Goal: Information Seeking & Learning: Learn about a topic

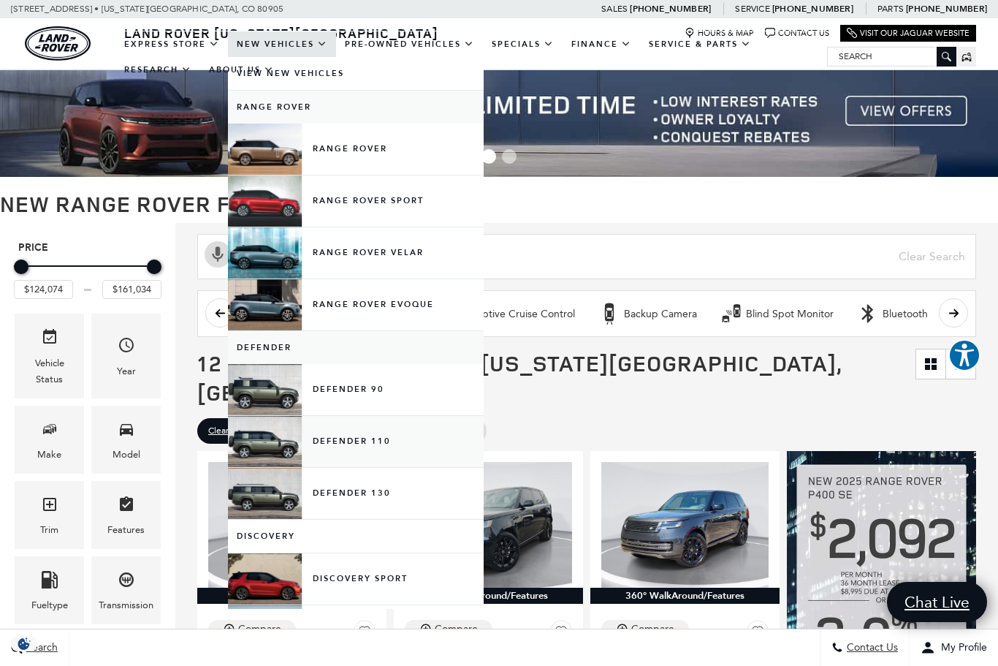
click at [285, 460] on link "Defender 110" at bounding box center [356, 441] width 256 height 51
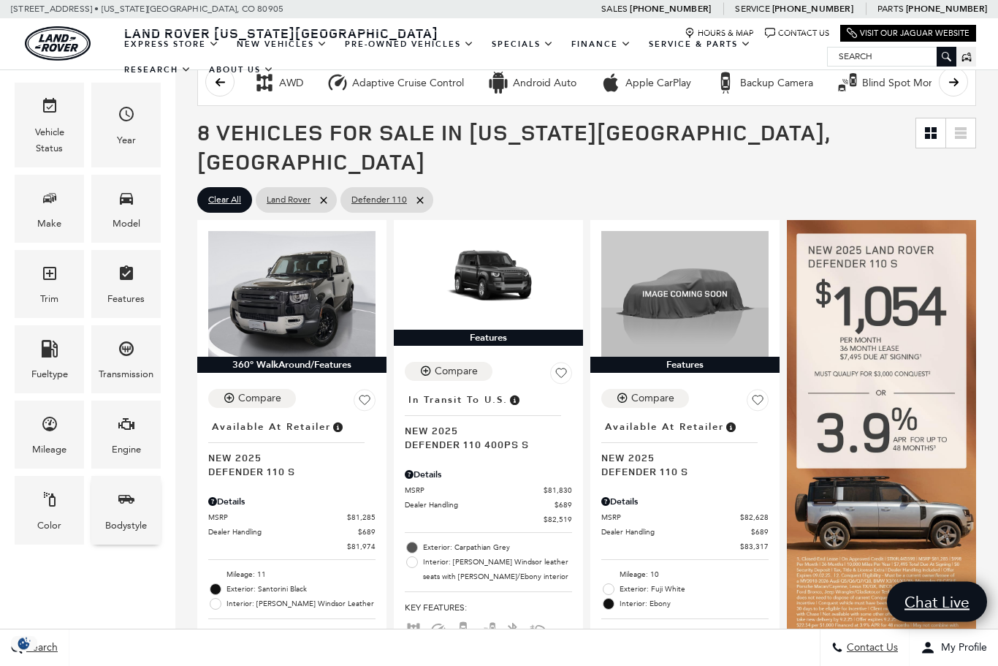
scroll to position [200, 0]
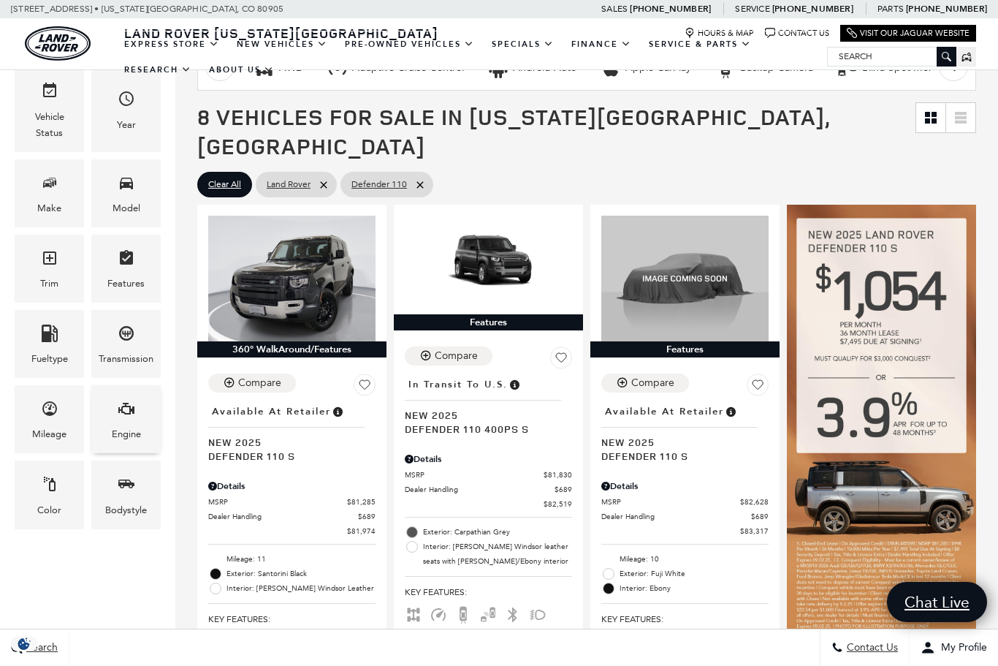
click at [119, 435] on div "Engine" at bounding box center [126, 434] width 29 height 16
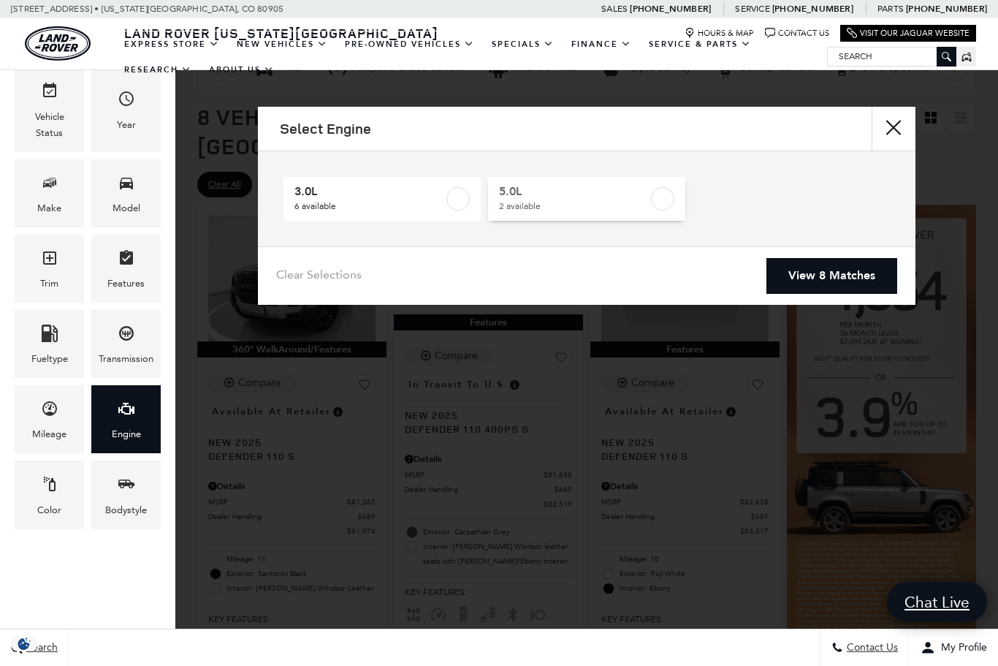
click at [665, 198] on label at bounding box center [662, 198] width 23 height 23
type input "$118,784"
checkbox input "true"
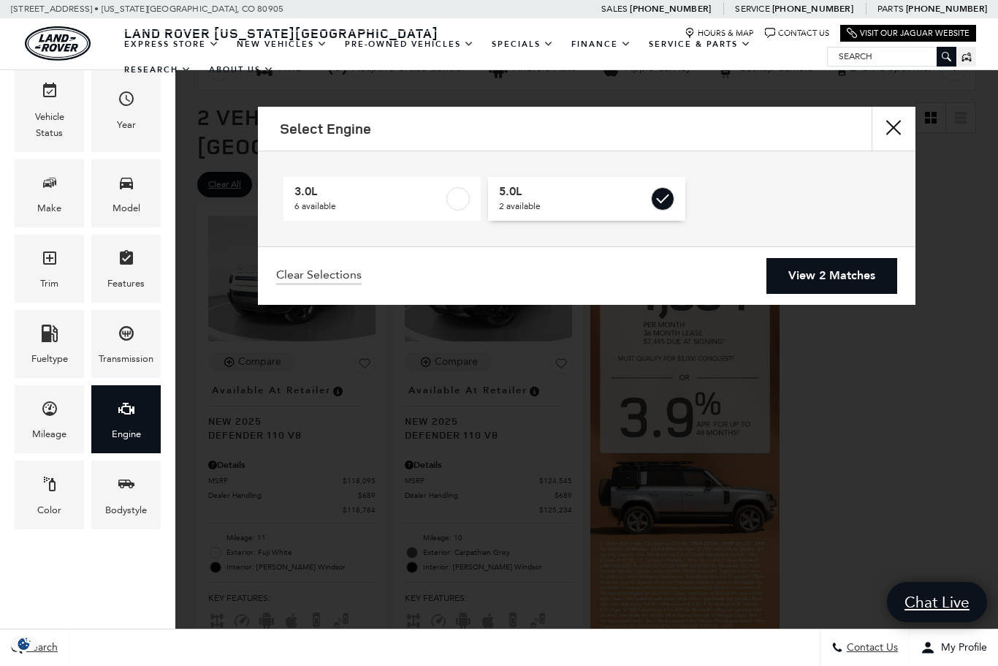
scroll to position [1, 0]
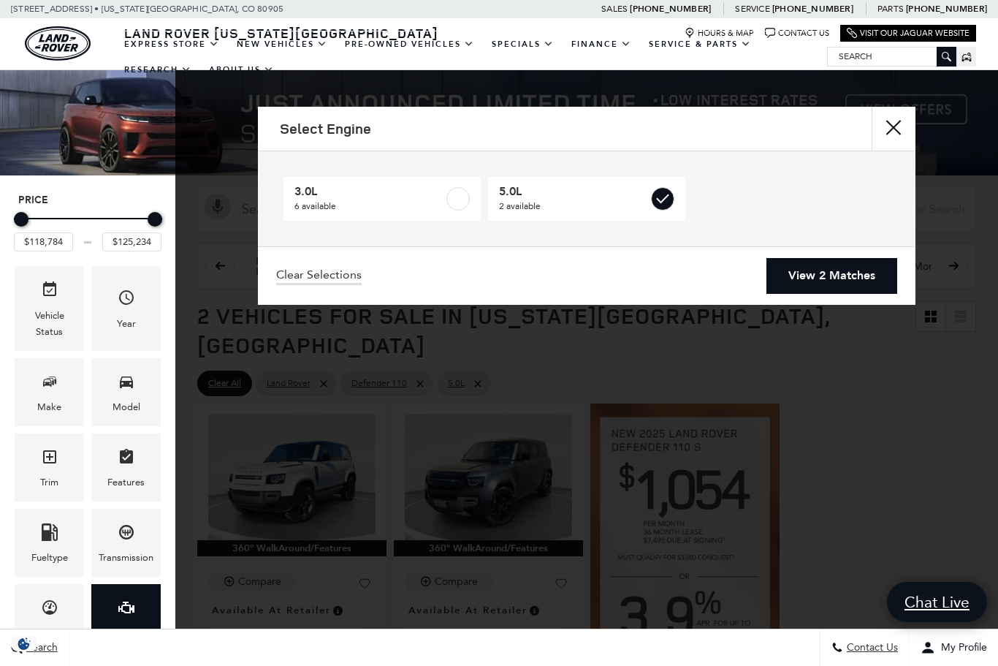
click at [814, 279] on link "View 2 Matches" at bounding box center [832, 276] width 131 height 36
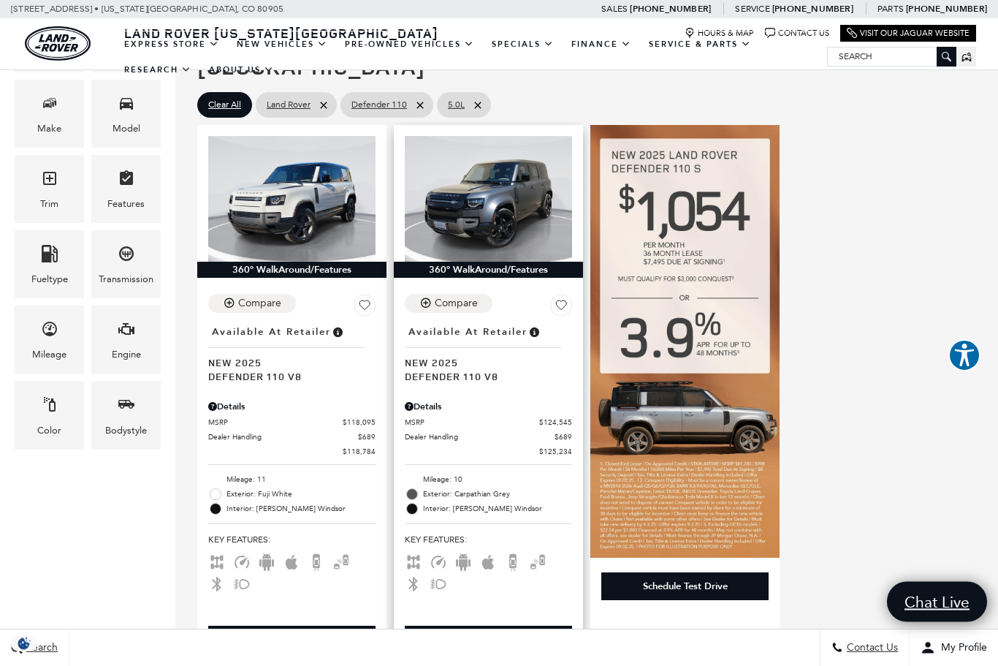
scroll to position [280, 0]
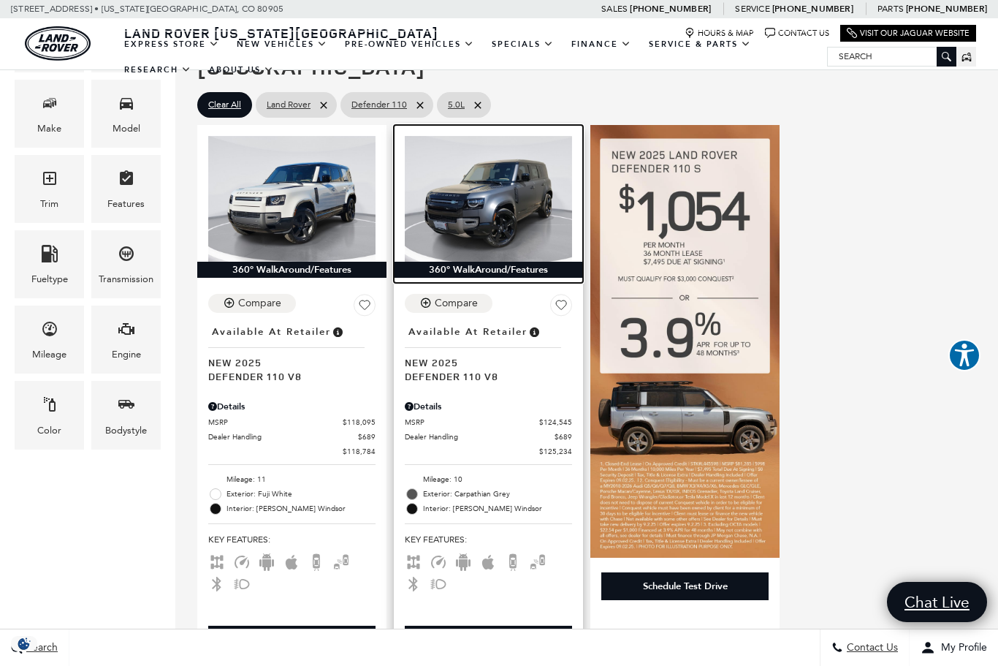
click at [516, 199] on img at bounding box center [488, 199] width 167 height 126
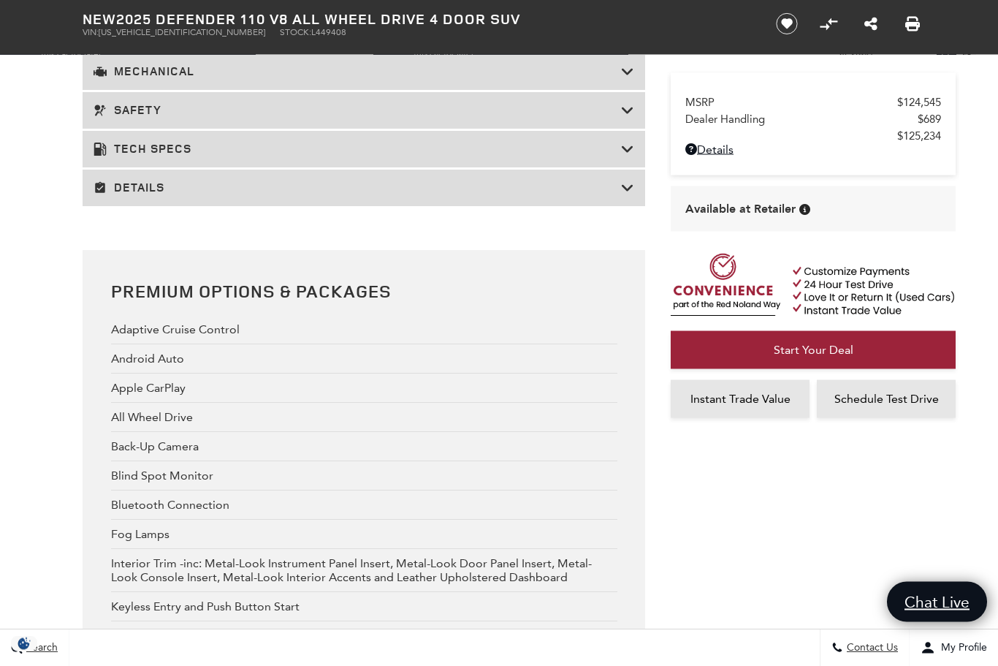
scroll to position [2730, 0]
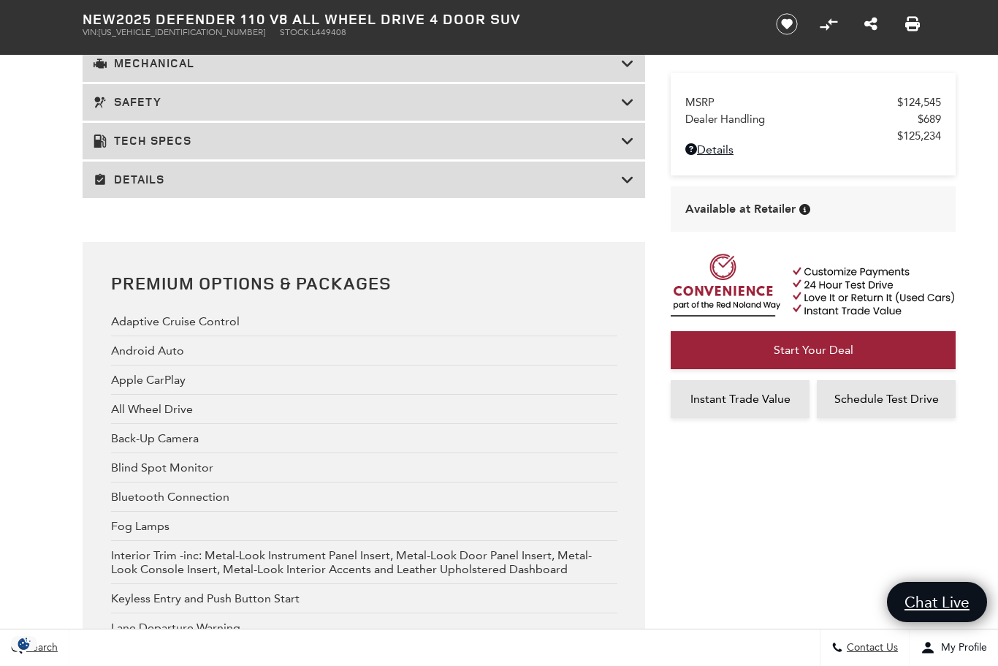
click at [476, 187] on h3 "Details" at bounding box center [358, 179] width 528 height 15
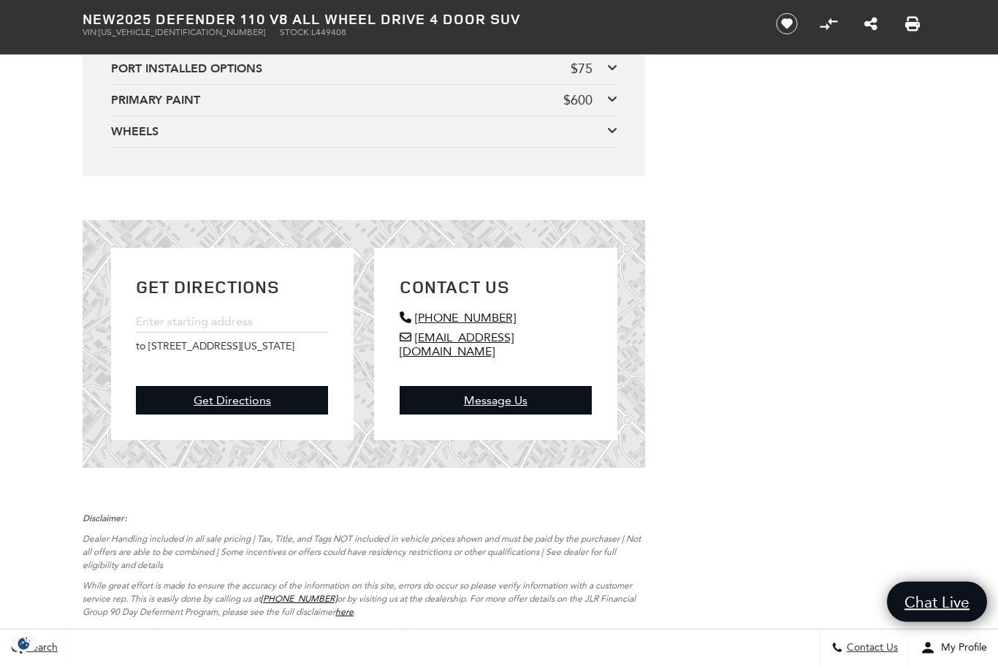
scroll to position [5093, 0]
click at [468, 140] on div "WHEELS" at bounding box center [359, 131] width 496 height 16
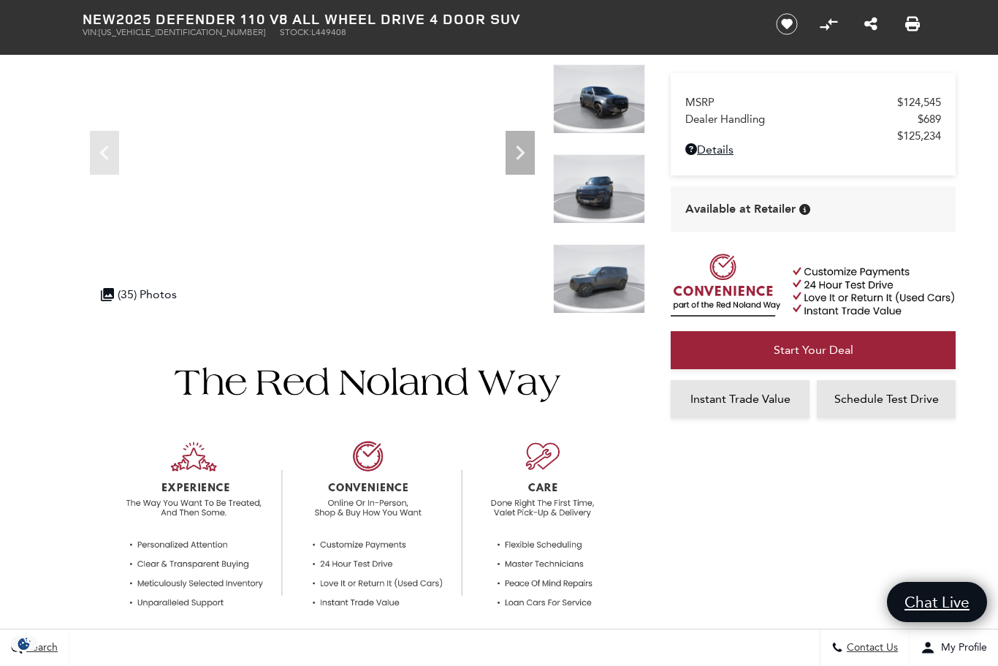
scroll to position [0, 0]
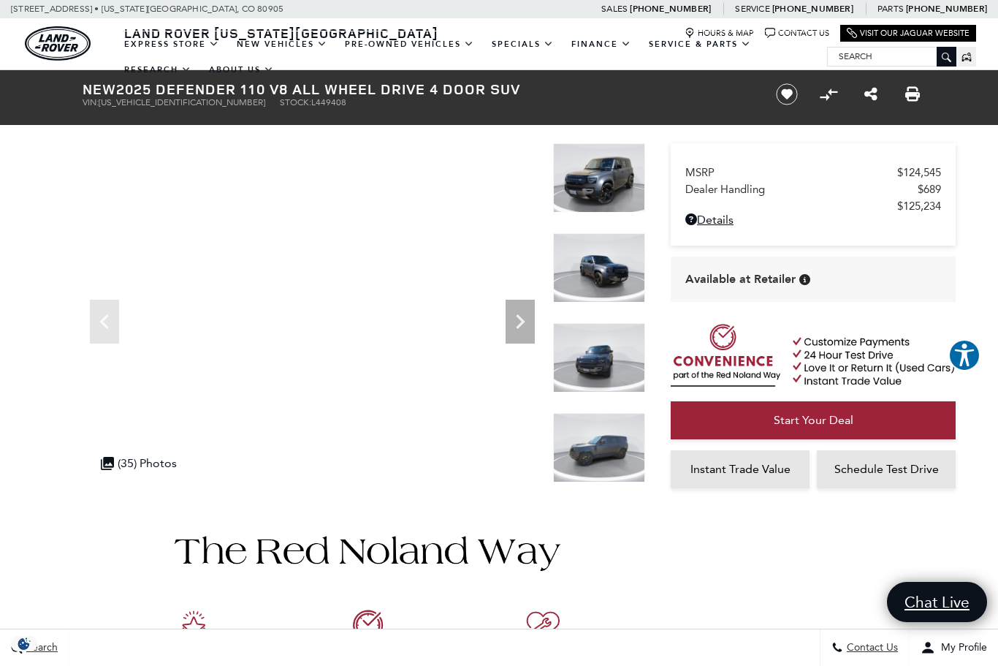
click at [599, 201] on img at bounding box center [599, 177] width 92 height 69
click at [598, 183] on img at bounding box center [599, 177] width 92 height 69
click at [604, 255] on img at bounding box center [599, 267] width 92 height 69
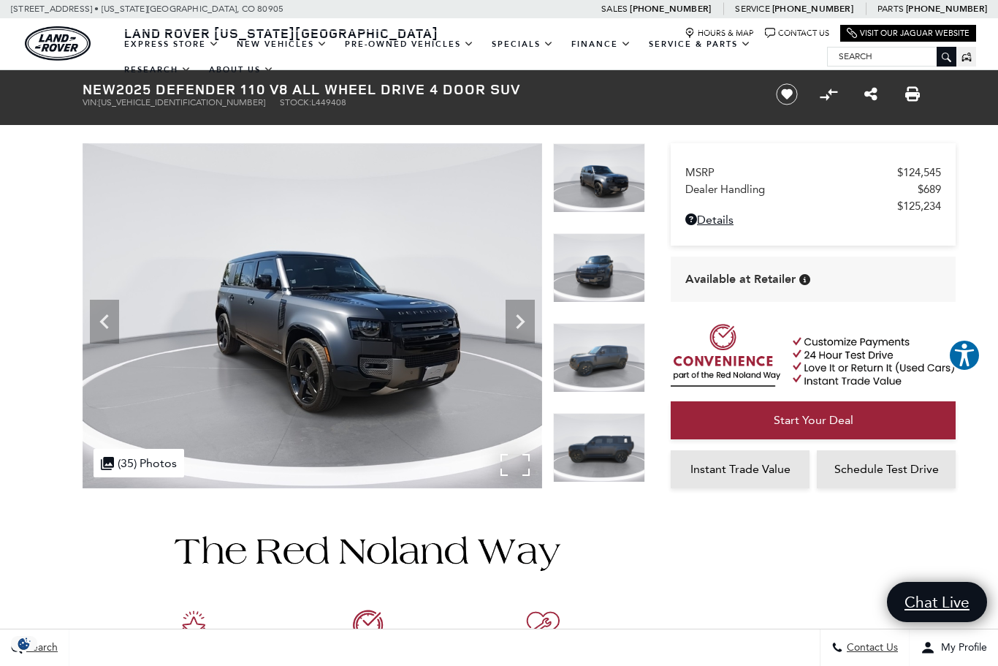
click at [338, 320] on img at bounding box center [313, 315] width 460 height 345
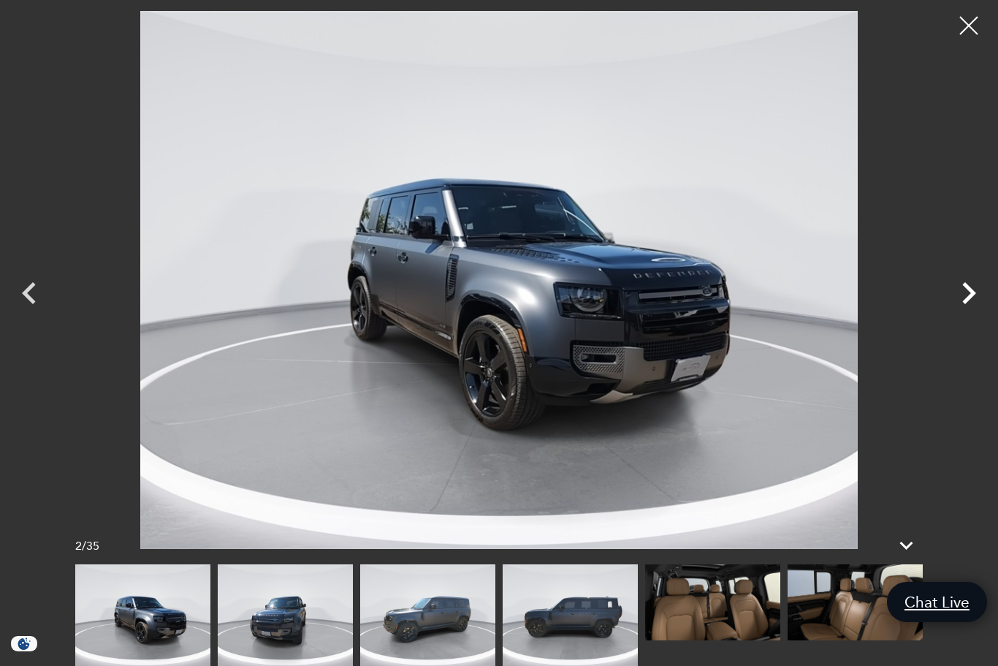
click at [969, 295] on icon "Next" at bounding box center [969, 293] width 14 height 22
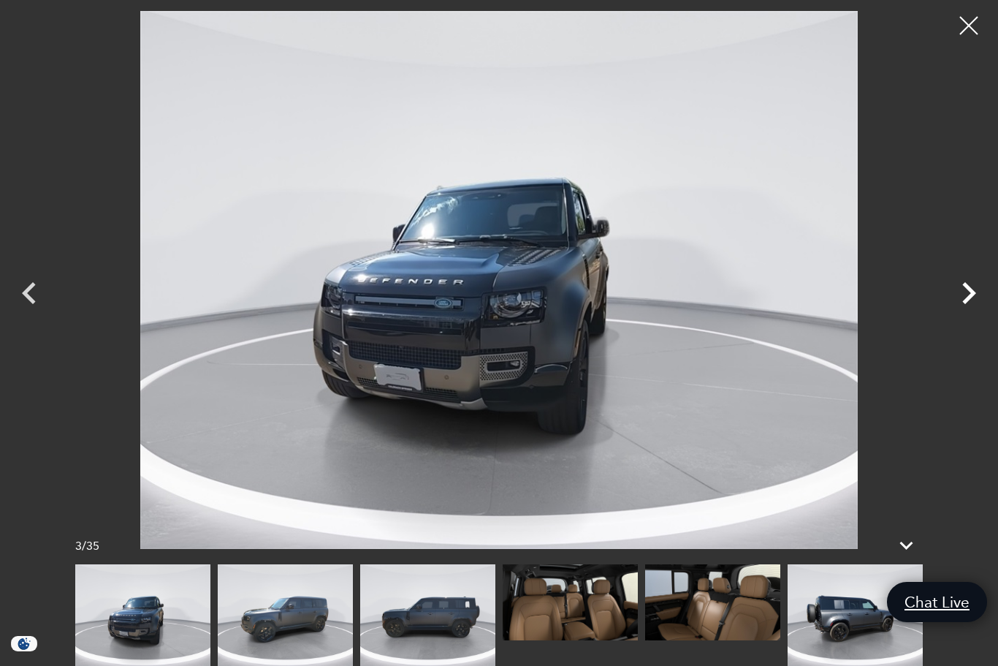
click at [969, 295] on icon "Next" at bounding box center [969, 293] width 14 height 22
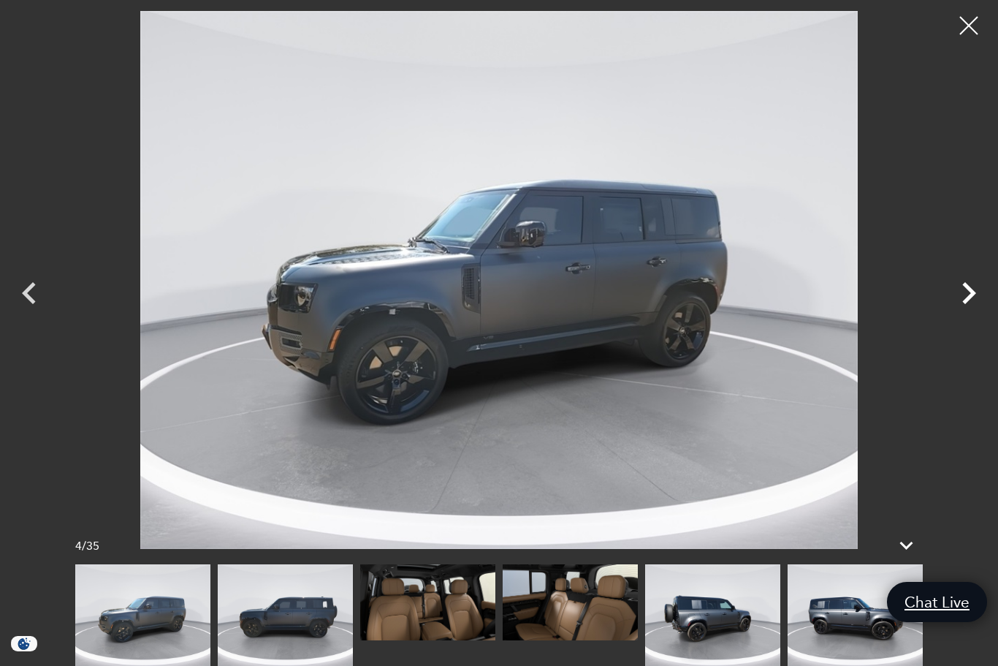
click at [968, 295] on icon "Next" at bounding box center [969, 293] width 44 height 44
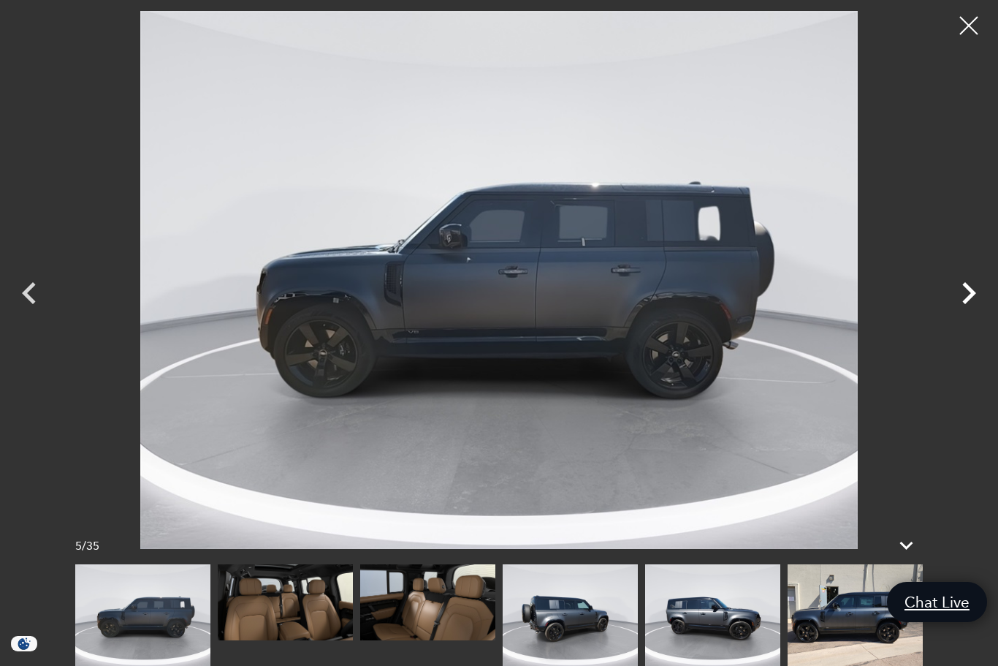
click at [968, 295] on icon "Next" at bounding box center [969, 293] width 44 height 44
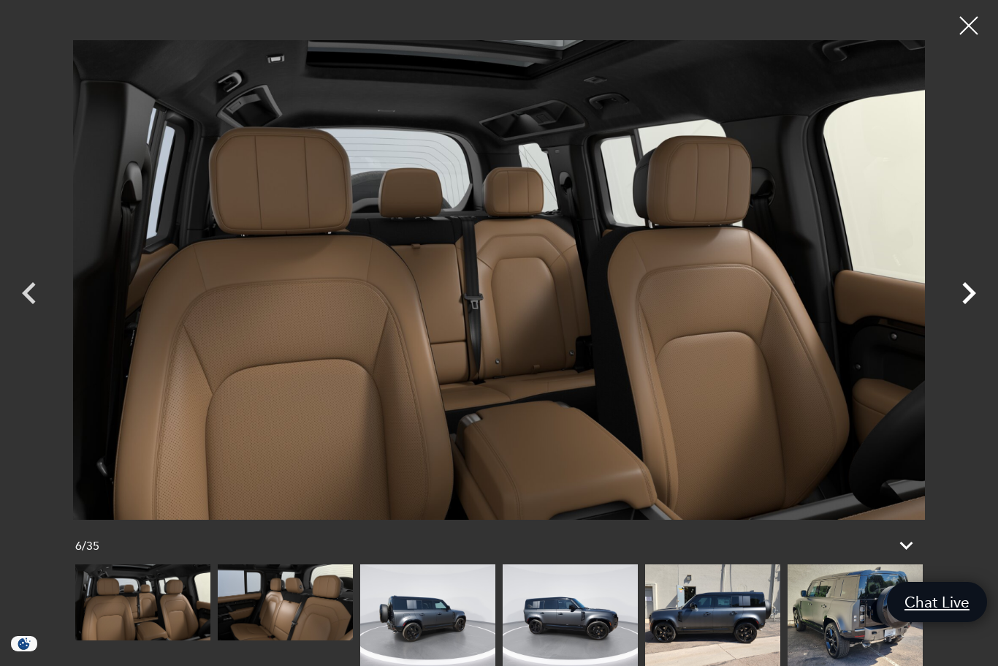
click at [968, 295] on icon "Next" at bounding box center [969, 293] width 44 height 44
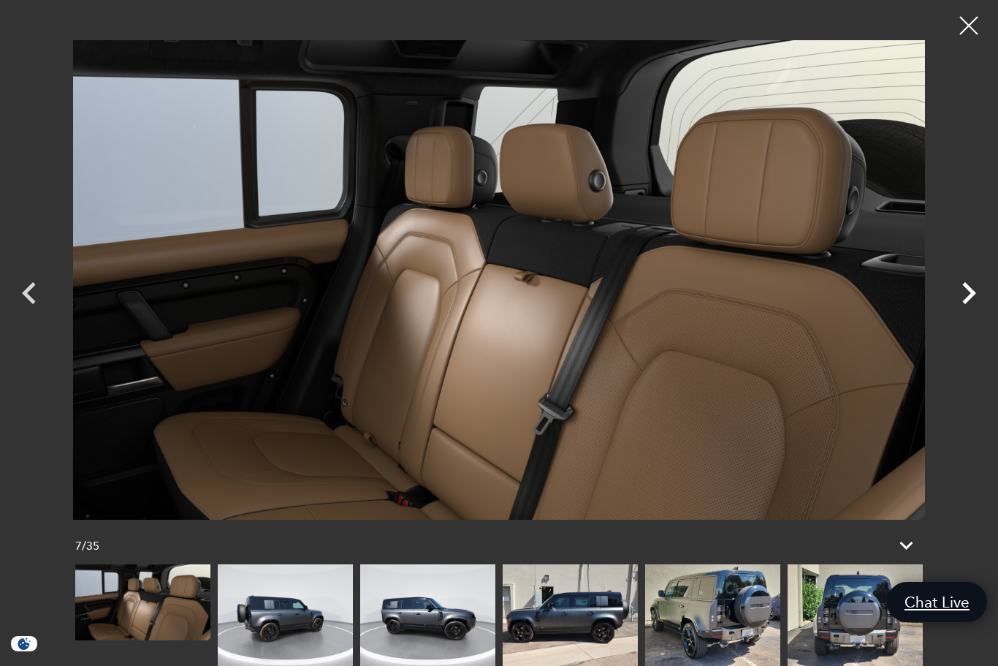
click at [968, 295] on icon "Next" at bounding box center [969, 293] width 44 height 44
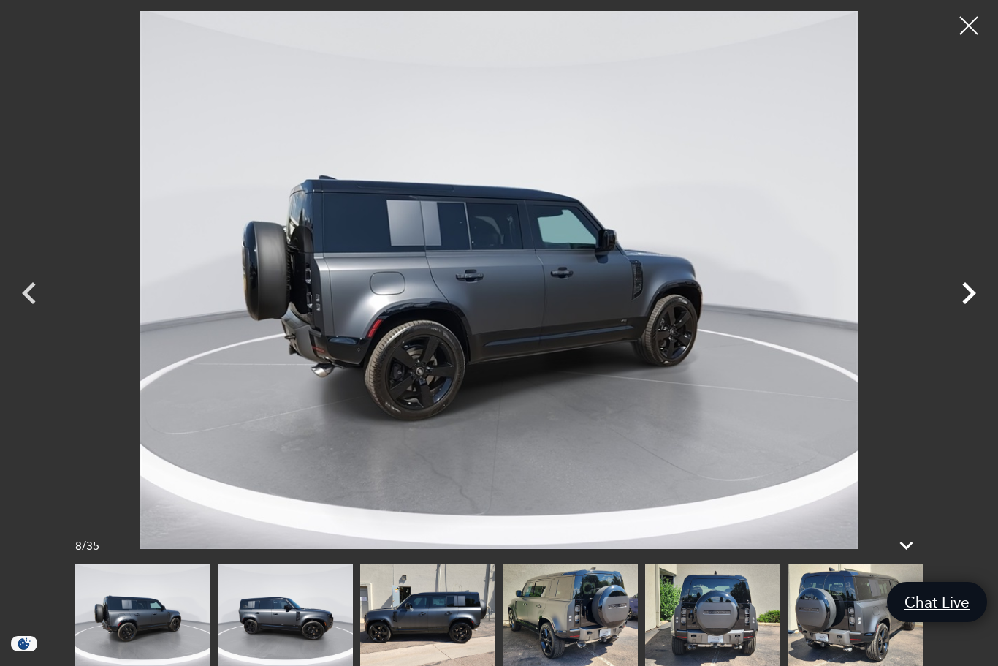
click at [968, 295] on icon "Next" at bounding box center [969, 293] width 44 height 44
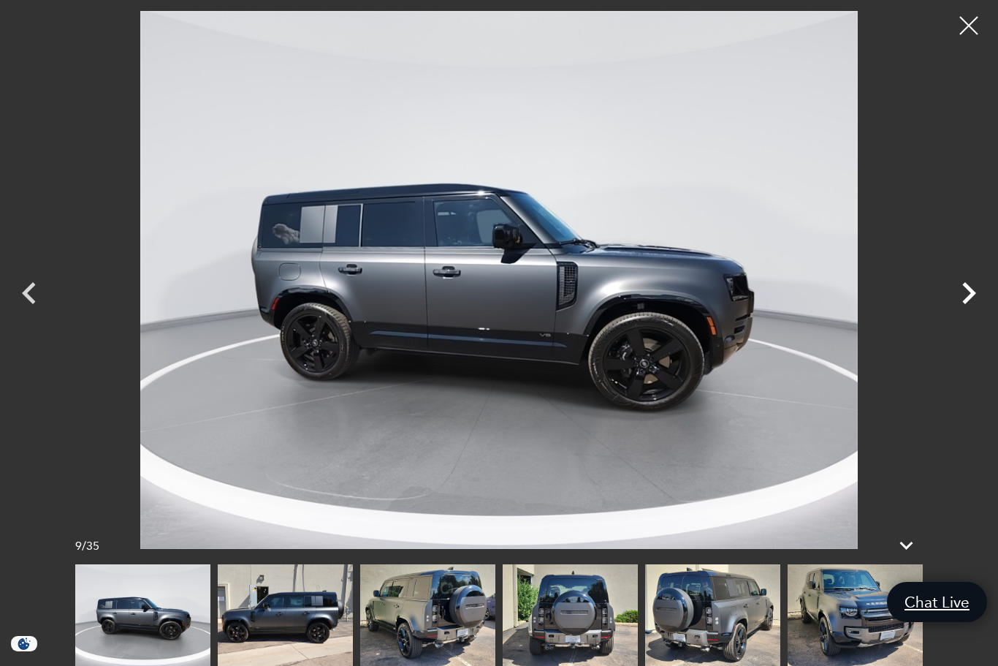
click at [968, 295] on icon "Next" at bounding box center [969, 293] width 44 height 44
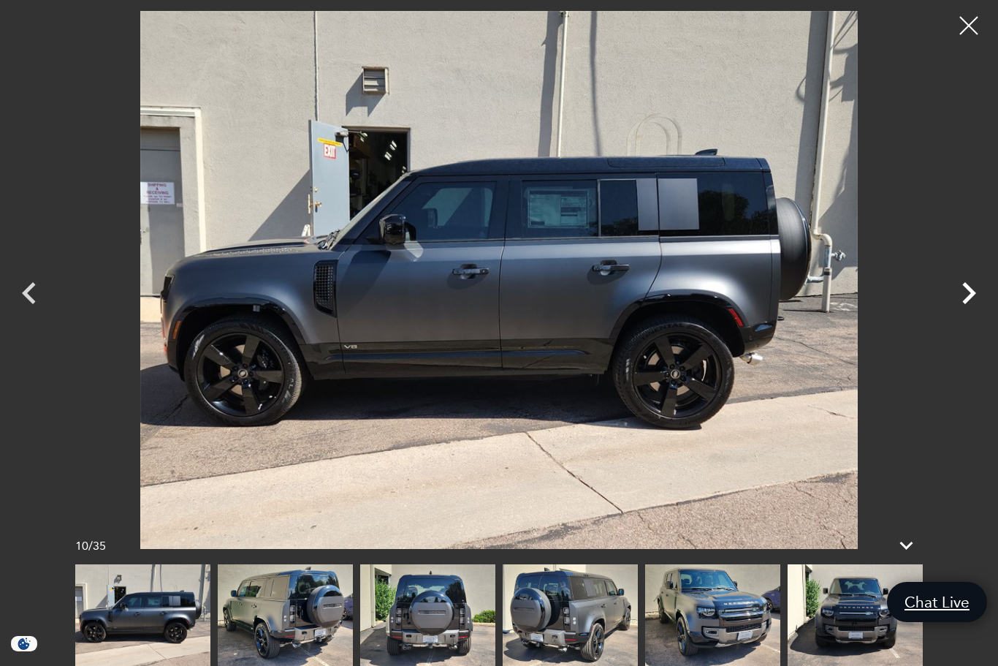
click at [970, 297] on icon "Next" at bounding box center [969, 293] width 14 height 22
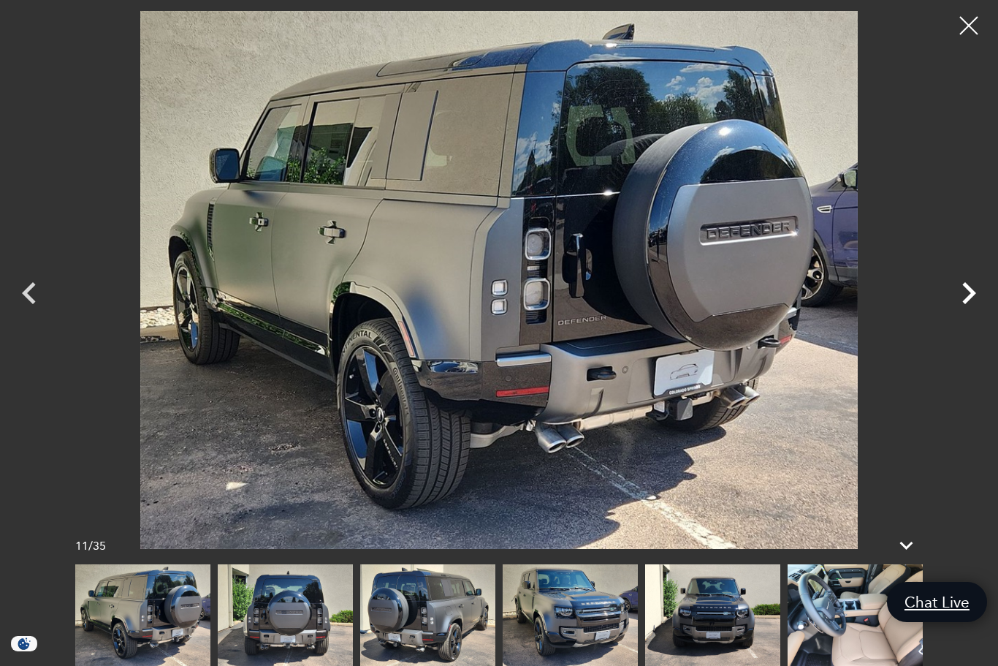
click at [970, 297] on icon "Next" at bounding box center [969, 293] width 14 height 22
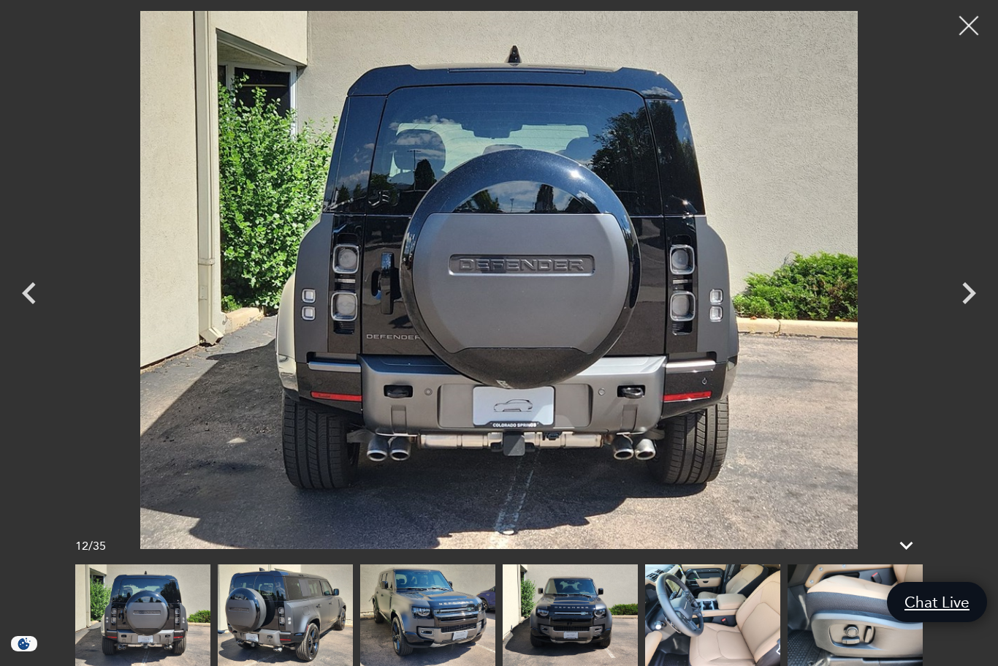
click at [968, 22] on div at bounding box center [969, 26] width 39 height 39
